Goal: Task Accomplishment & Management: Complete application form

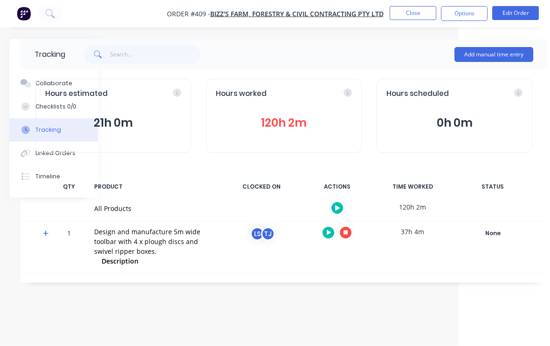
scroll to position [15, 68]
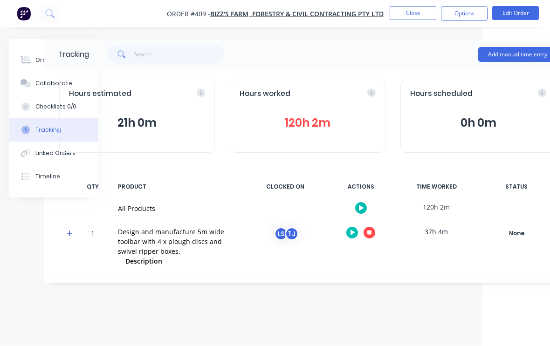
click at [420, 10] on button "Close" at bounding box center [412, 14] width 47 height 14
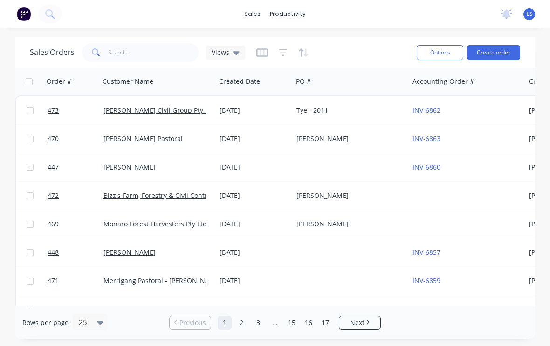
click at [456, 106] on div "INV-6862" at bounding box center [463, 110] width 103 height 9
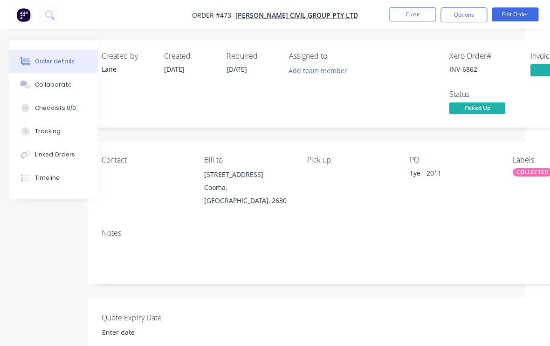
scroll to position [0, 25]
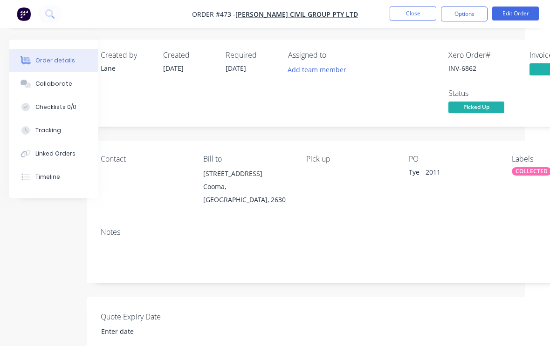
click at [410, 13] on button "Close" at bounding box center [412, 14] width 47 height 14
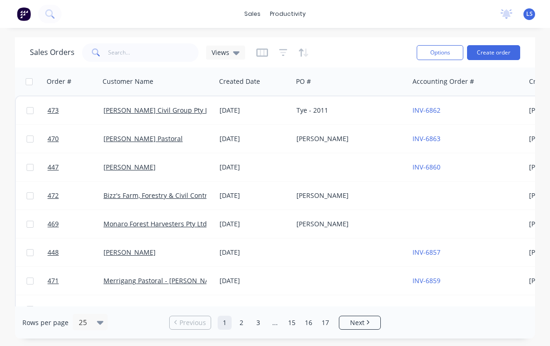
click at [56, 21] on button at bounding box center [49, 14] width 23 height 19
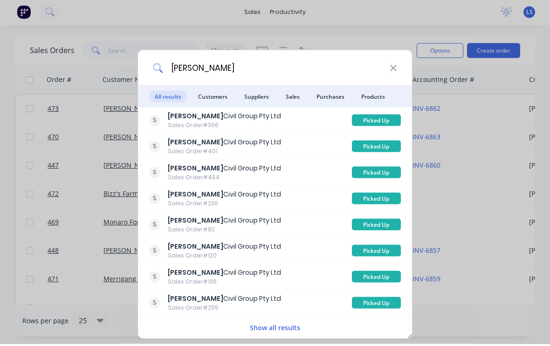
type input "[PERSON_NAME]"
click at [211, 95] on span "Customers" at bounding box center [212, 99] width 41 height 12
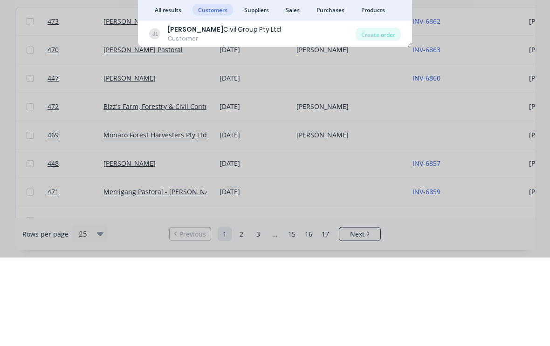
click at [379, 116] on div "Create order" at bounding box center [377, 122] width 45 height 13
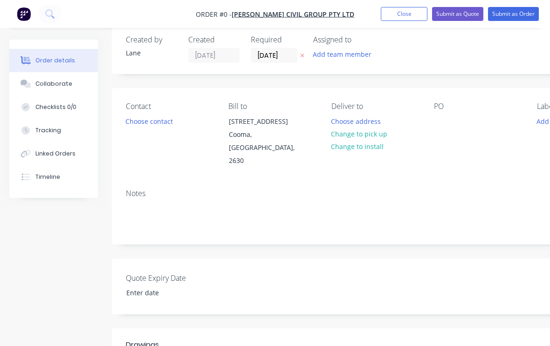
scroll to position [5, 6]
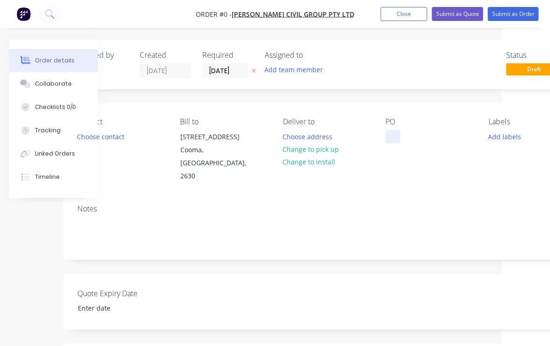
click at [394, 137] on div at bounding box center [393, 137] width 15 height 14
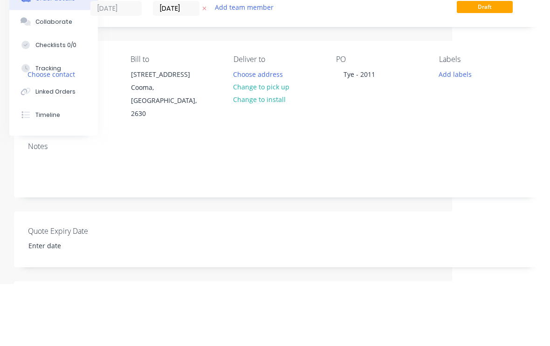
scroll to position [62, 98]
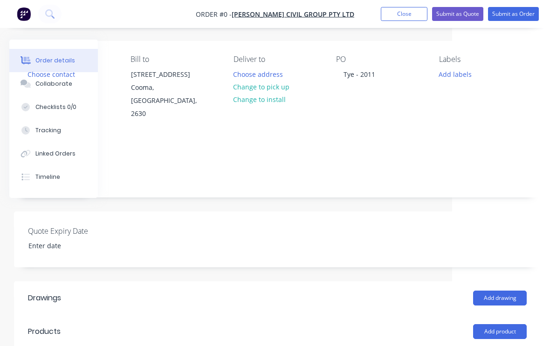
click at [468, 68] on div "Order details Collaborate Checklists 0/0 Tracking Linked Orders Timeline Order …" at bounding box center [225, 261] width 647 height 568
click at [457, 69] on button "Add labels" at bounding box center [454, 74] width 43 height 13
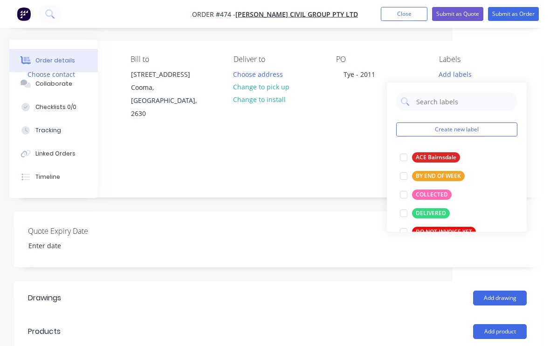
click at [396, 195] on div at bounding box center [403, 194] width 19 height 19
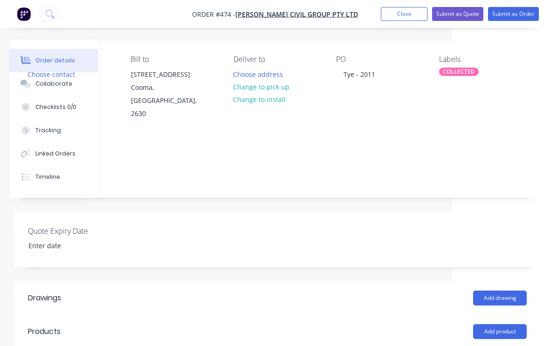
click at [329, 243] on div "Quote Expiry Date" at bounding box center [277, 239] width 526 height 56
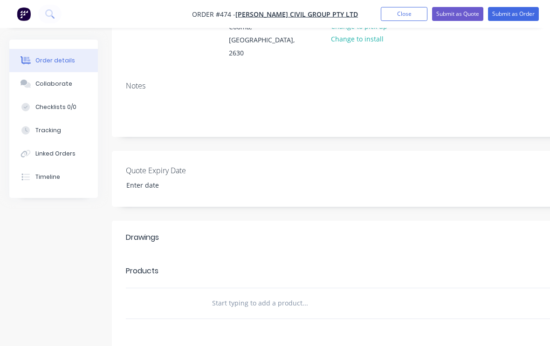
scroll to position [126, 0]
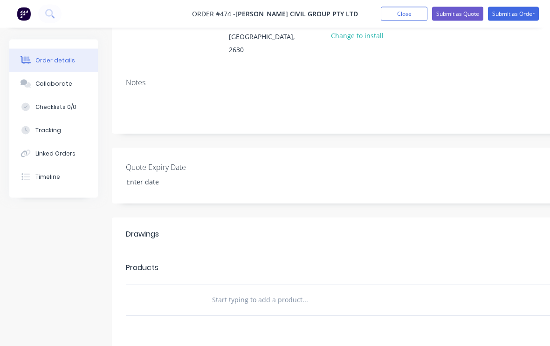
click at [203, 286] on div at bounding box center [367, 301] width 335 height 30
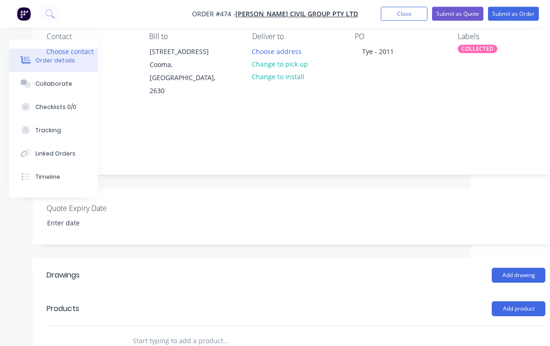
scroll to position [85, 98]
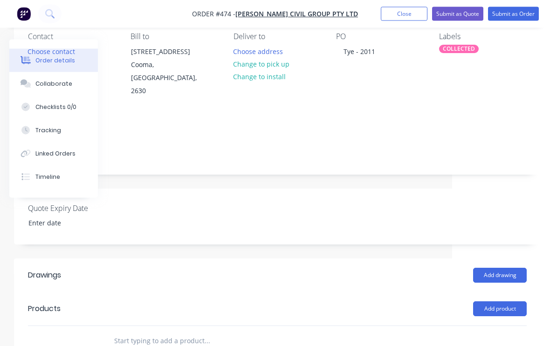
click at [516, 302] on button "Add product" at bounding box center [500, 309] width 54 height 15
click at [486, 326] on div "Product catalogue" at bounding box center [482, 333] width 72 height 14
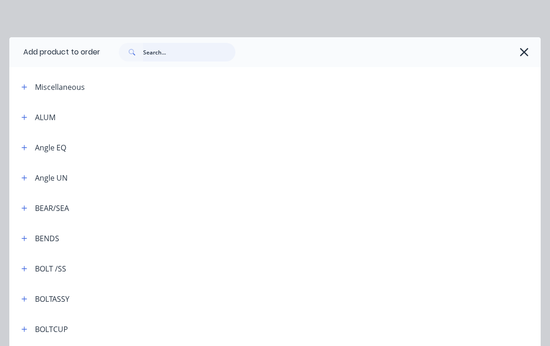
click at [175, 50] on input "text" at bounding box center [189, 52] width 92 height 19
type input "Q"
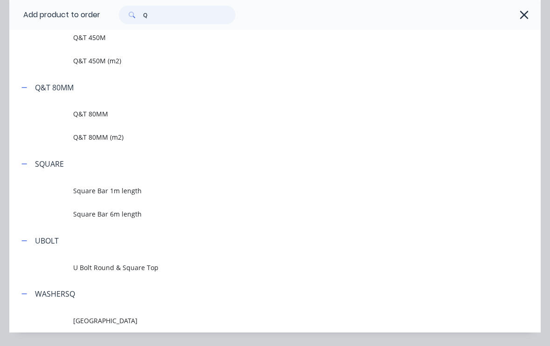
scroll to position [422, 0]
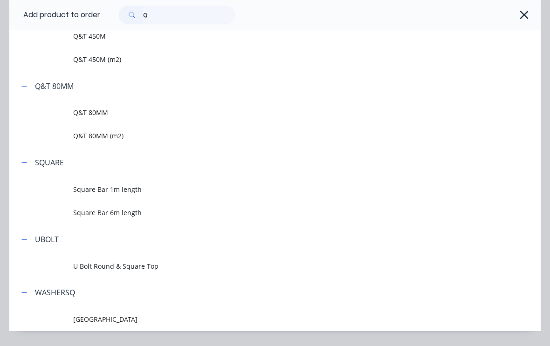
click at [178, 111] on span "Q&T 80MM" at bounding box center [260, 113] width 374 height 10
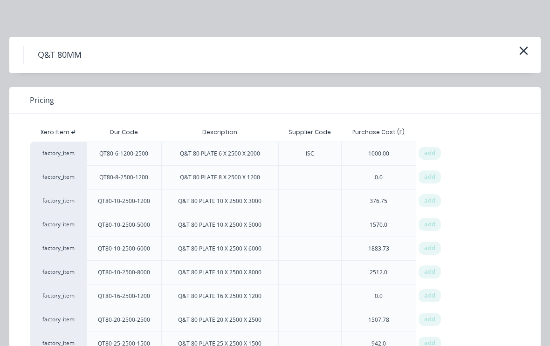
scroll to position [85, 98]
click at [518, 46] on button "button" at bounding box center [523, 51] width 15 height 15
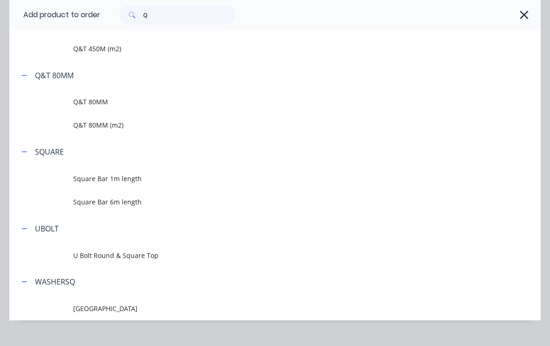
click at [122, 122] on span "Q&T 80MM (m2)" at bounding box center [260, 125] width 374 height 10
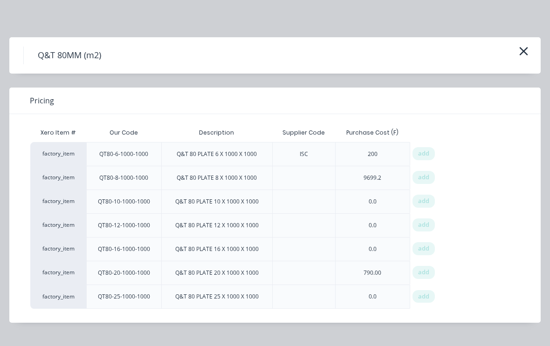
click at [424, 248] on span "add" at bounding box center [423, 248] width 11 height 9
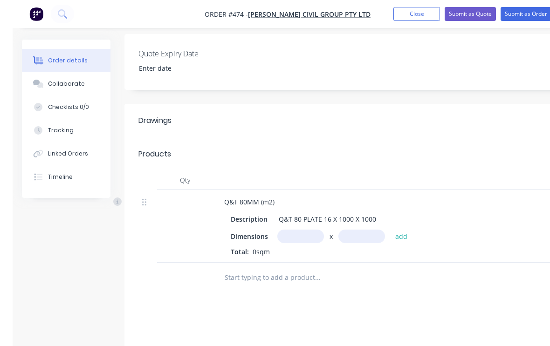
scroll to position [244, 0]
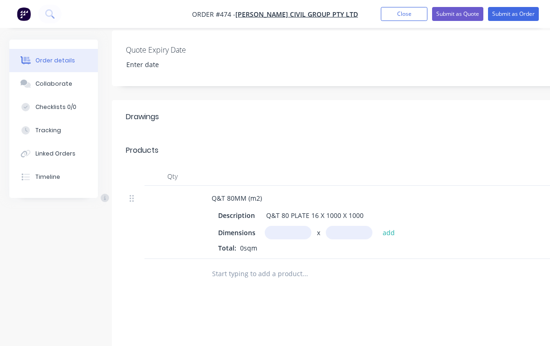
click at [285, 226] on input "text" at bounding box center [288, 233] width 47 height 14
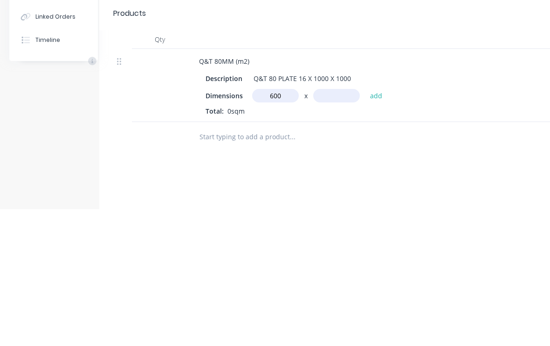
click at [326, 226] on input "text" at bounding box center [336, 233] width 47 height 14
type input "600m"
type input "800"
click at [383, 226] on button "add" at bounding box center [376, 232] width 22 height 13
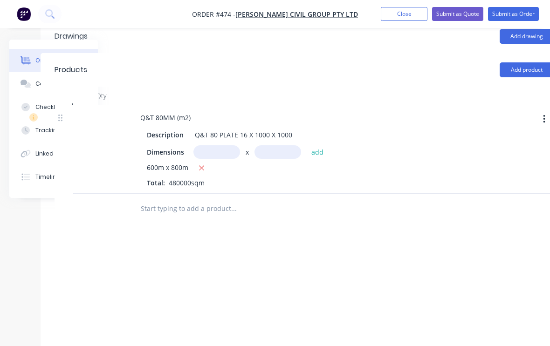
click at [196, 163] on button "button" at bounding box center [202, 169] width 12 height 12
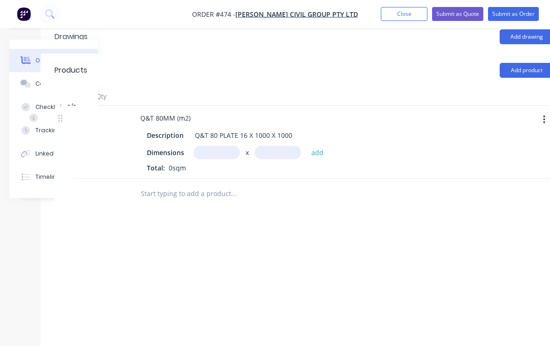
click at [214, 146] on input "text" at bounding box center [216, 153] width 47 height 14
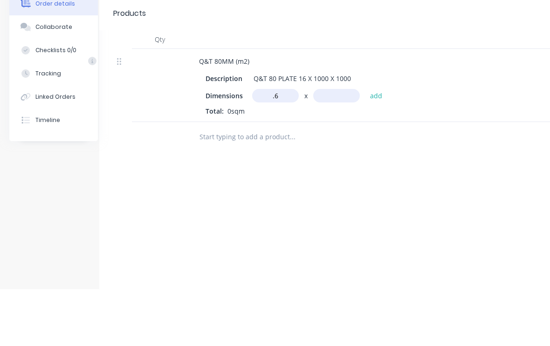
click at [328, 146] on input "text" at bounding box center [336, 153] width 47 height 14
type input "0.6m"
type input ".8"
click at [373, 146] on button "add" at bounding box center [376, 152] width 22 height 13
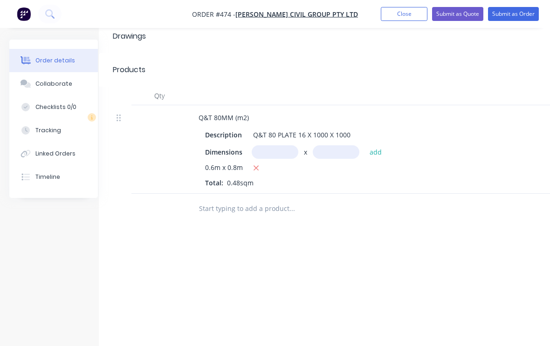
click at [285, 202] on input "text" at bounding box center [291, 208] width 186 height 19
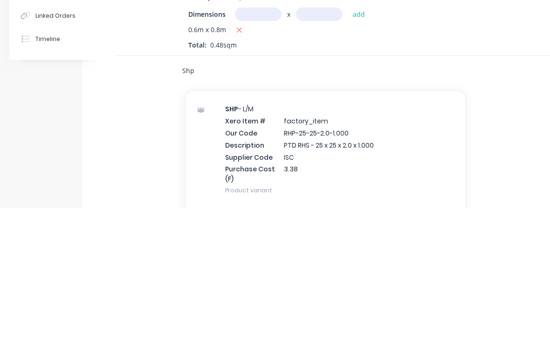
scroll to position [1127, 0]
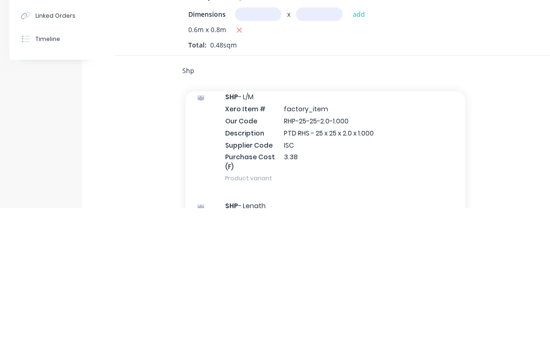
type input "Shp"
click at [394, 221] on div "SHP - L/M Xero Item # factory_item Our Code RHP-25-25-2.0-1.000 Description PTD…" at bounding box center [324, 275] width 279 height 109
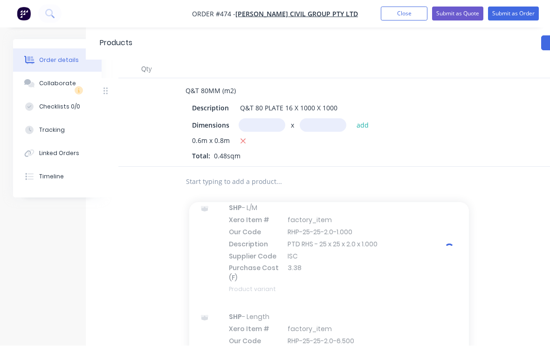
scroll to position [351, 30]
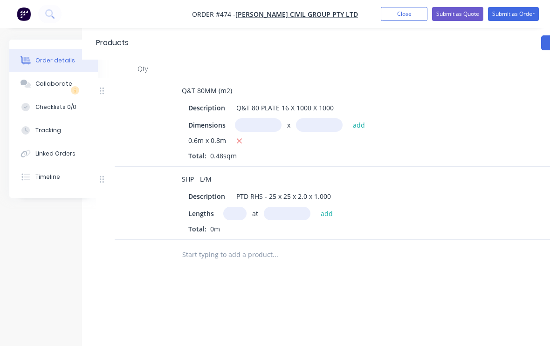
click at [230, 207] on input "text" at bounding box center [234, 214] width 23 height 14
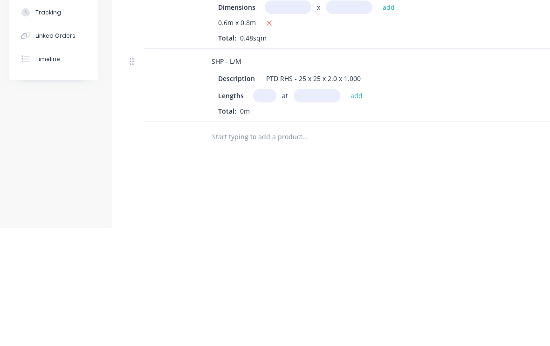
type input "2"
type input "4"
click at [316, 207] on input "text" at bounding box center [316, 214] width 47 height 14
type input "1100"
click at [358, 207] on button "add" at bounding box center [357, 213] width 22 height 13
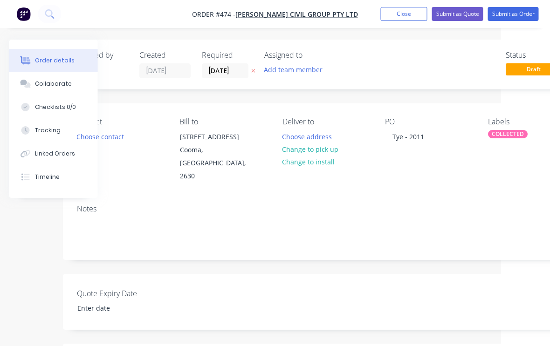
scroll to position [0, 49]
click at [313, 153] on button "Change to pick up" at bounding box center [310, 149] width 66 height 13
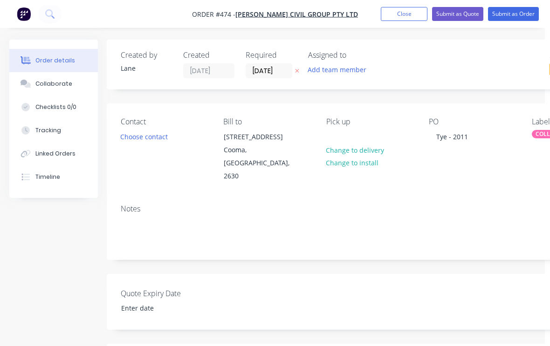
scroll to position [0, 0]
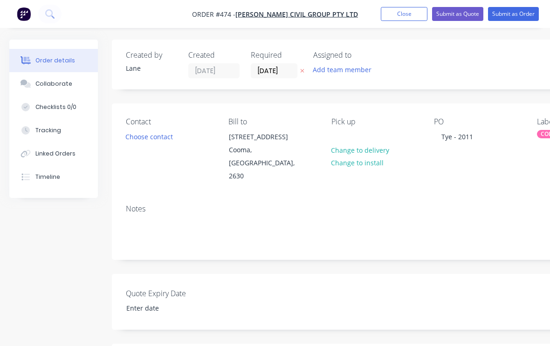
click at [518, 16] on button "Submit as Order" at bounding box center [513, 14] width 51 height 14
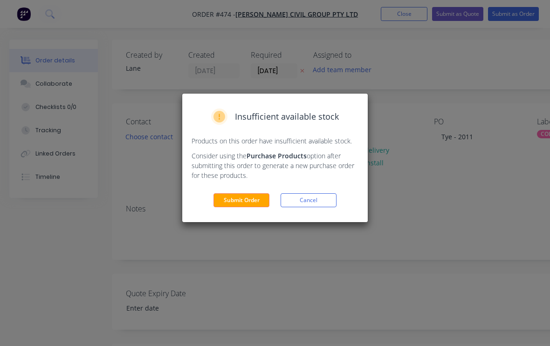
click at [251, 197] on button "Submit Order" at bounding box center [241, 200] width 56 height 14
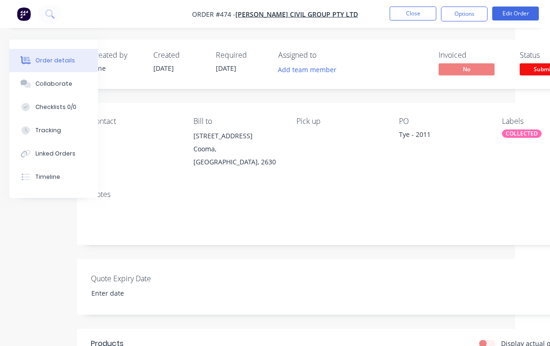
scroll to position [0, 49]
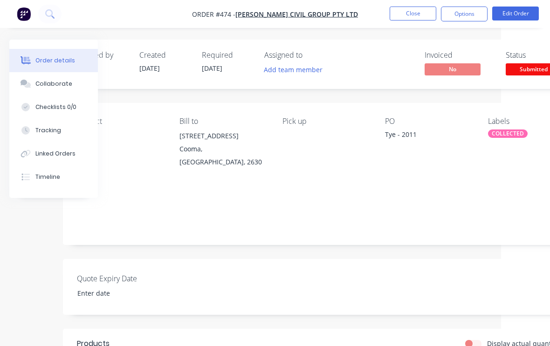
click at [526, 65] on span "Submitted" at bounding box center [533, 69] width 56 height 12
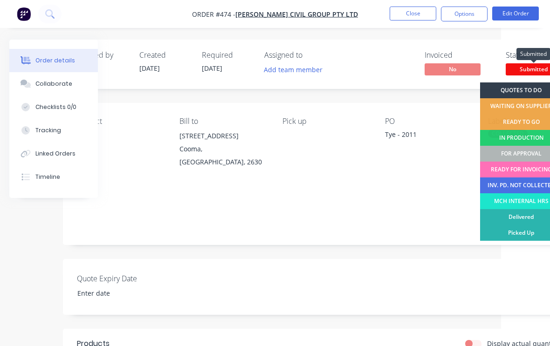
click at [523, 154] on div "FOR APPROVAL" at bounding box center [521, 154] width 82 height 16
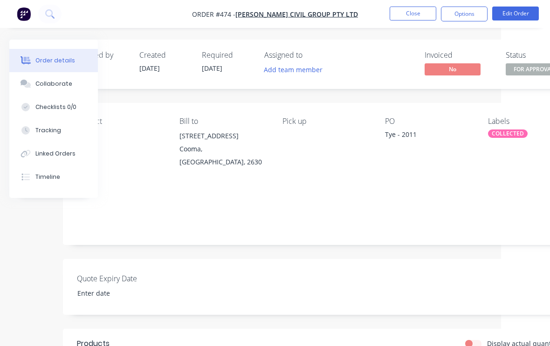
click at [410, 17] on button "Close" at bounding box center [412, 14] width 47 height 14
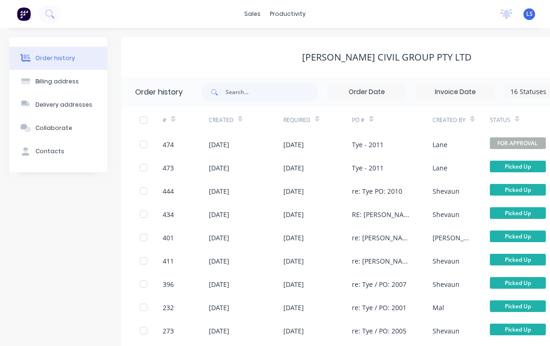
click at [88, 61] on button "Order history" at bounding box center [58, 58] width 98 height 23
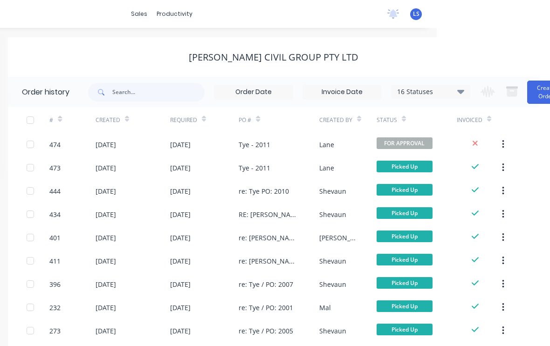
scroll to position [0, 112]
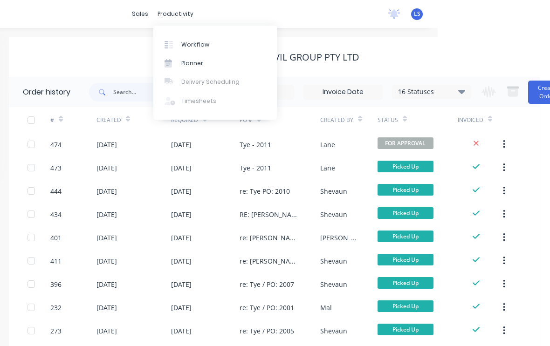
click at [216, 44] on link "Workflow" at bounding box center [214, 44] width 123 height 19
